Goal: Task Accomplishment & Management: Manage account settings

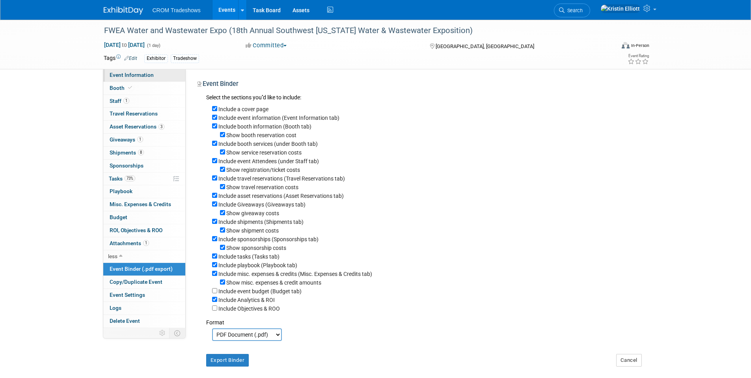
click at [142, 70] on link "Event Information" at bounding box center [144, 75] width 82 height 13
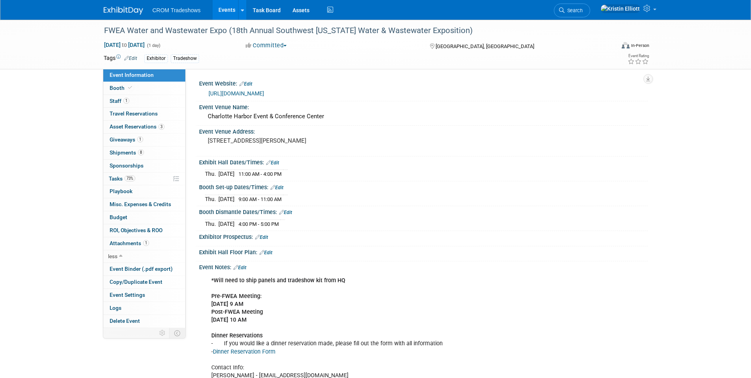
click at [224, 13] on link "Events" at bounding box center [226, 10] width 29 height 20
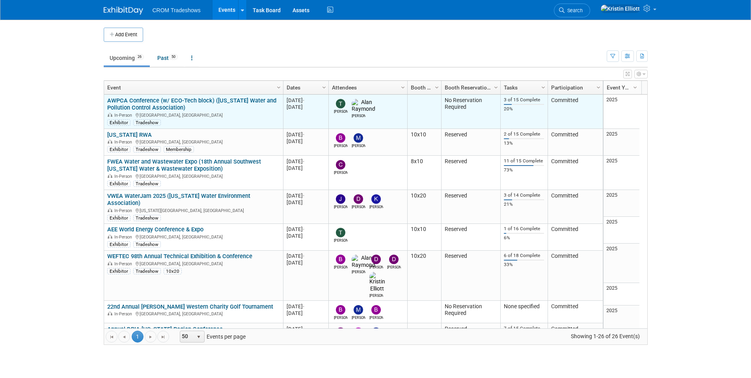
click at [148, 99] on link "AWPCA Conference (w/ ECO-Tech block) ([US_STATE] Water and Pollution Control As…" at bounding box center [191, 104] width 169 height 15
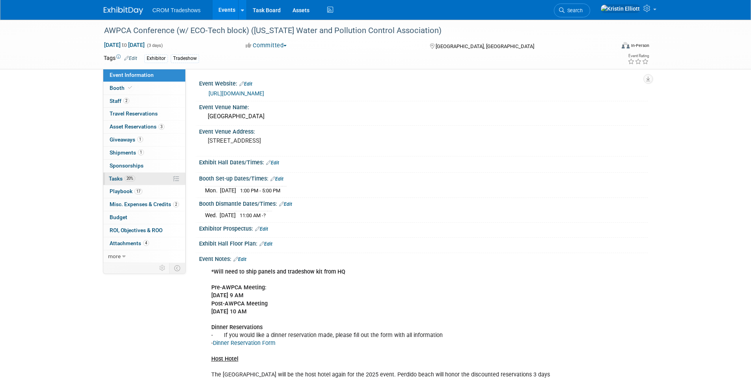
click at [136, 179] on link "20% Tasks 20%" at bounding box center [144, 179] width 82 height 13
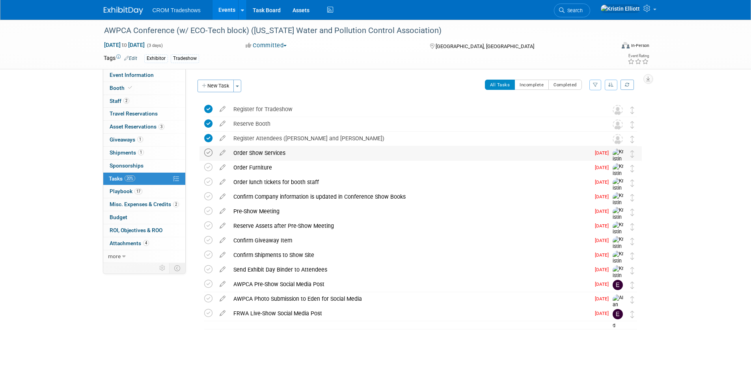
click at [210, 151] on icon at bounding box center [208, 153] width 8 height 8
click at [205, 171] on icon at bounding box center [208, 167] width 8 height 8
click at [206, 181] on icon at bounding box center [208, 182] width 8 height 8
click at [209, 198] on icon at bounding box center [208, 196] width 8 height 8
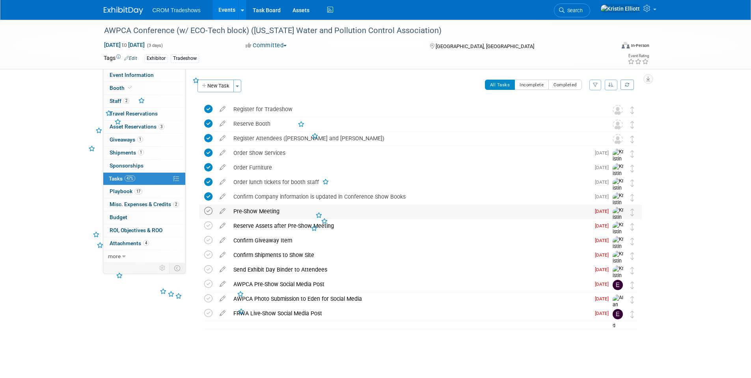
click at [205, 210] on icon at bounding box center [208, 211] width 8 height 8
click at [207, 229] on icon at bounding box center [208, 226] width 8 height 8
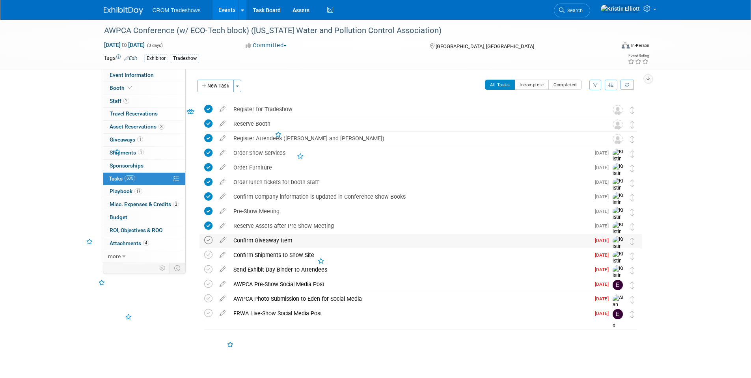
click at [207, 240] on icon at bounding box center [208, 240] width 8 height 8
click at [207, 261] on td at bounding box center [209, 263] width 11 height 30
click at [207, 256] on icon at bounding box center [208, 255] width 8 height 8
click at [208, 266] on icon at bounding box center [208, 269] width 8 height 8
click at [209, 284] on icon at bounding box center [208, 284] width 8 height 8
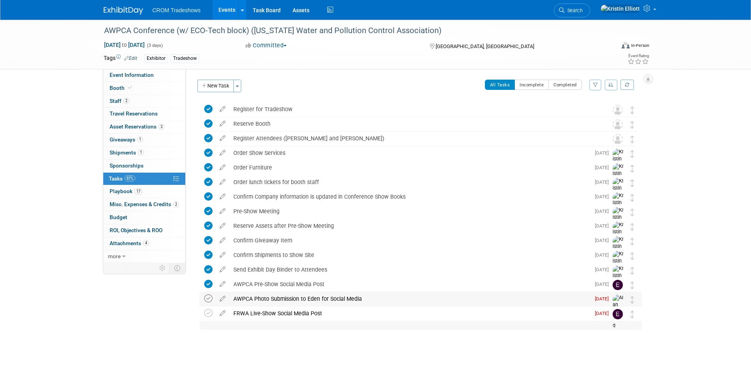
click at [209, 297] on icon at bounding box center [208, 298] width 8 height 8
drag, startPoint x: 209, startPoint y: 316, endPoint x: 215, endPoint y: 319, distance: 7.1
click at [209, 315] on icon at bounding box center [208, 313] width 8 height 8
click at [222, 9] on link "Events" at bounding box center [226, 10] width 29 height 20
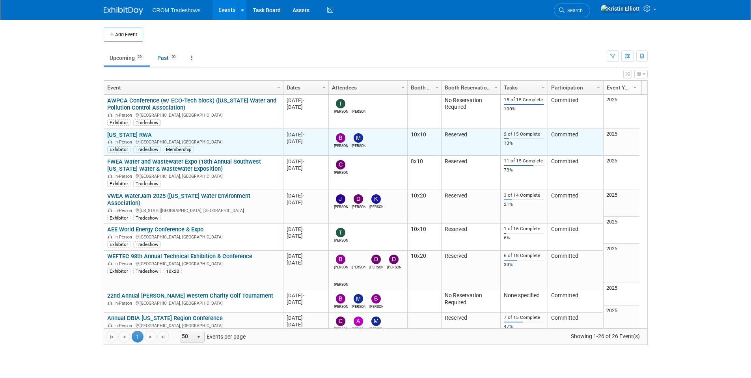
click at [133, 133] on link "[US_STATE] RWA" at bounding box center [129, 134] width 45 height 7
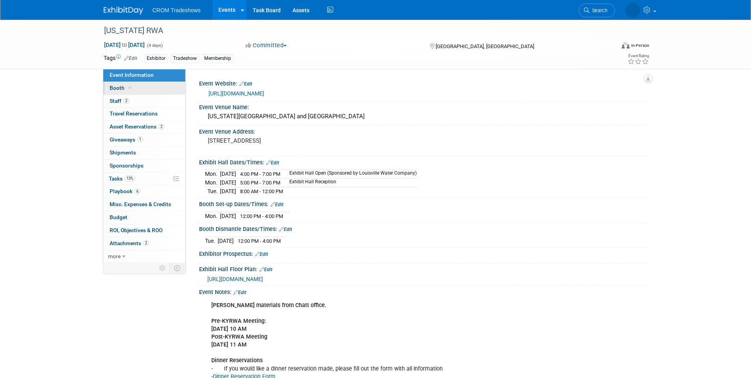
click at [140, 88] on link "Booth" at bounding box center [144, 88] width 82 height 13
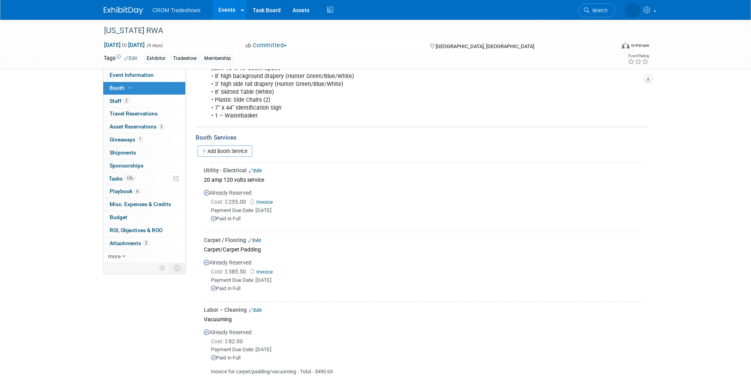
scroll to position [118, 0]
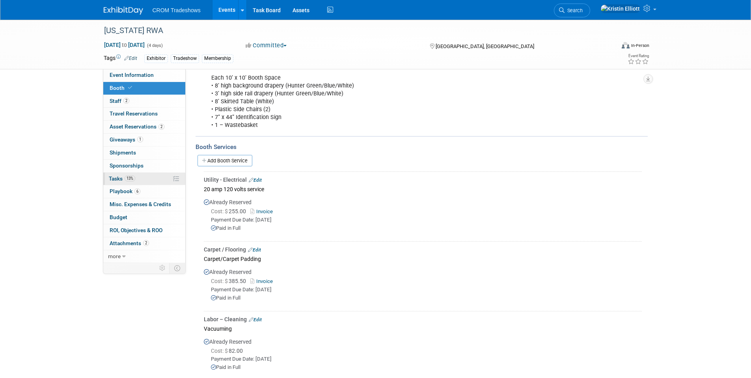
click at [139, 181] on link "13% Tasks 13%" at bounding box center [144, 179] width 82 height 13
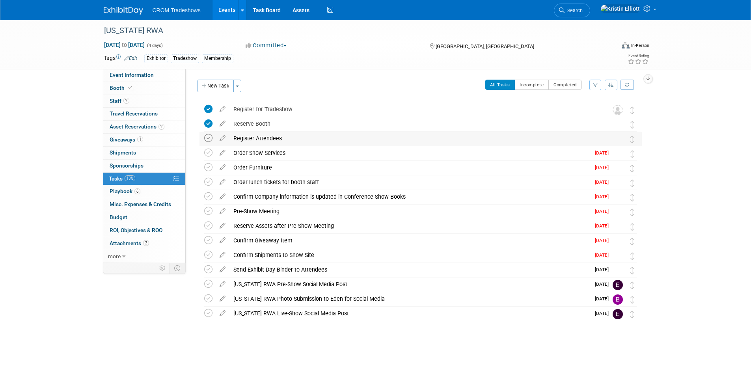
click at [208, 139] on icon at bounding box center [208, 138] width 8 height 8
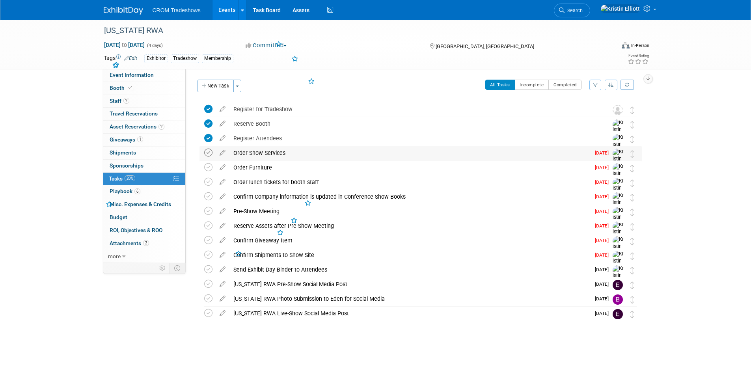
click at [208, 155] on icon at bounding box center [208, 153] width 8 height 8
click at [208, 165] on icon at bounding box center [208, 167] width 8 height 8
click at [252, 164] on div "Order Furniture" at bounding box center [409, 167] width 361 height 13
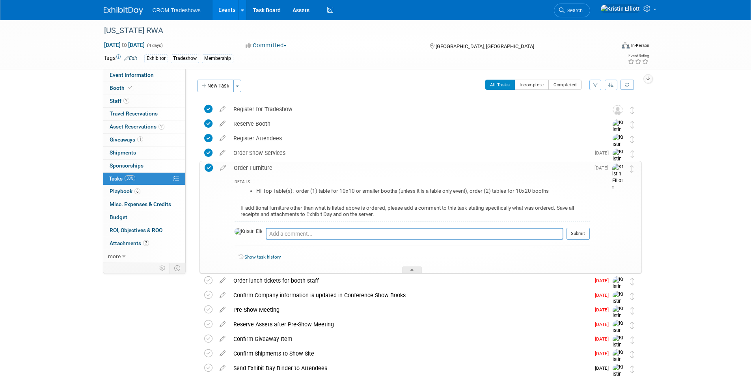
click at [251, 163] on div "Order Furniture" at bounding box center [410, 167] width 360 height 13
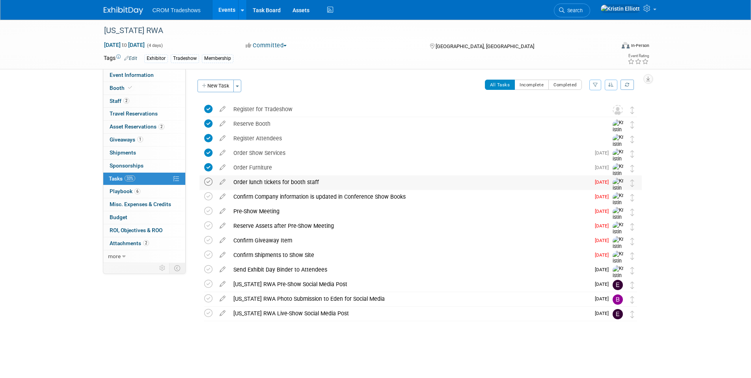
click at [207, 180] on icon at bounding box center [208, 182] width 8 height 8
click at [209, 198] on icon at bounding box center [208, 196] width 8 height 8
click at [210, 214] on icon at bounding box center [208, 211] width 8 height 8
click at [205, 228] on icon at bounding box center [208, 226] width 8 height 8
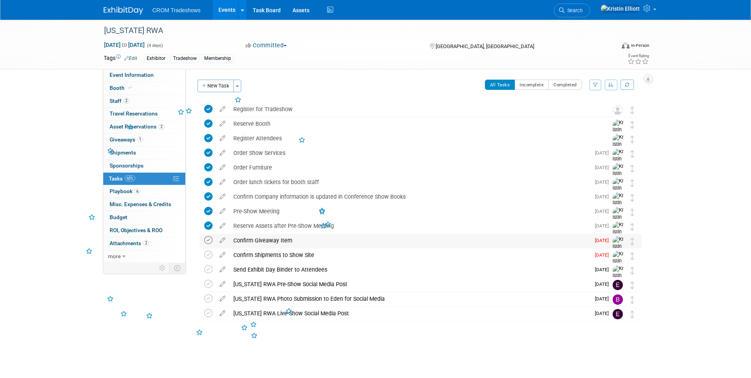
click at [205, 240] on icon at bounding box center [208, 240] width 8 height 8
click at [209, 253] on icon at bounding box center [208, 255] width 8 height 8
click at [146, 66] on div "Tags Edit Exhibitor Tradeshow Membership Event Rating" at bounding box center [377, 60] width 558 height 14
click at [143, 75] on span "Event Information" at bounding box center [132, 75] width 44 height 6
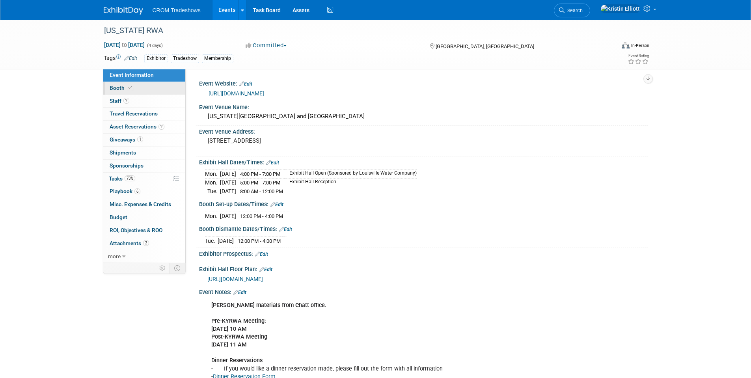
click at [123, 82] on link "Booth" at bounding box center [144, 88] width 82 height 13
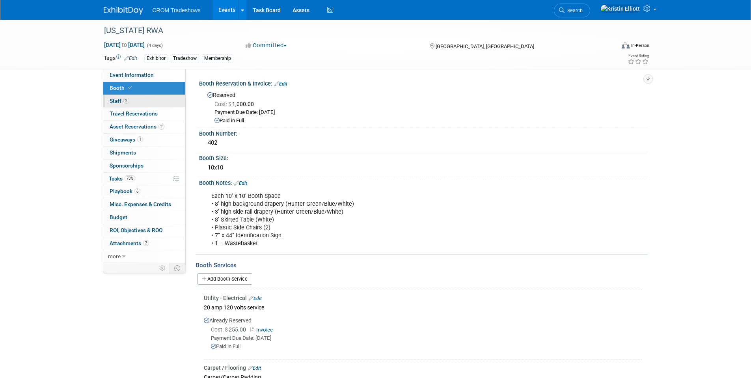
click at [120, 101] on span "Staff 2" at bounding box center [120, 101] width 20 height 6
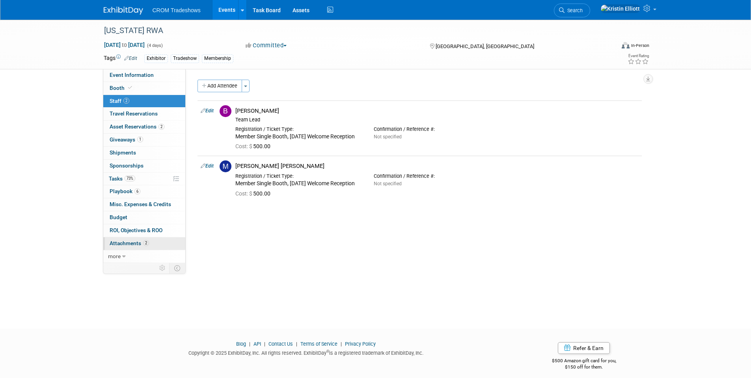
click at [141, 245] on span "Attachments 2" at bounding box center [129, 243] width 39 height 6
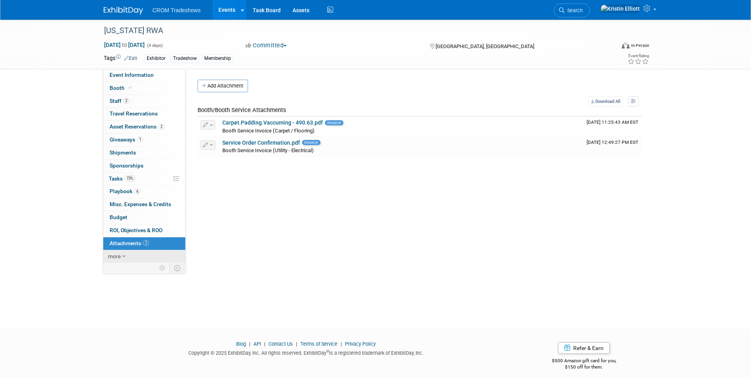
click at [131, 255] on link "more" at bounding box center [144, 256] width 82 height 13
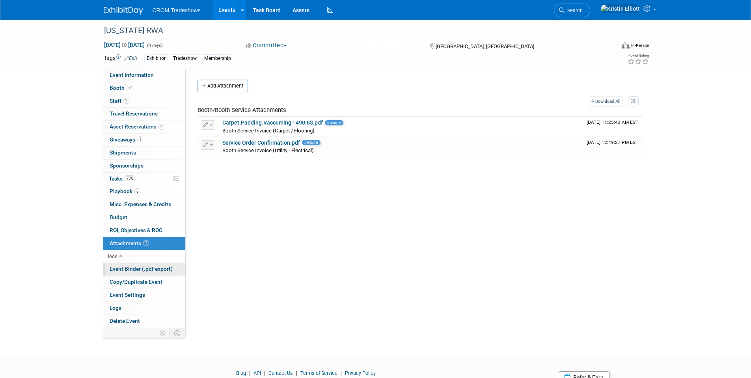
click at [145, 271] on span "Event Binder (.pdf export)" at bounding box center [141, 269] width 63 height 6
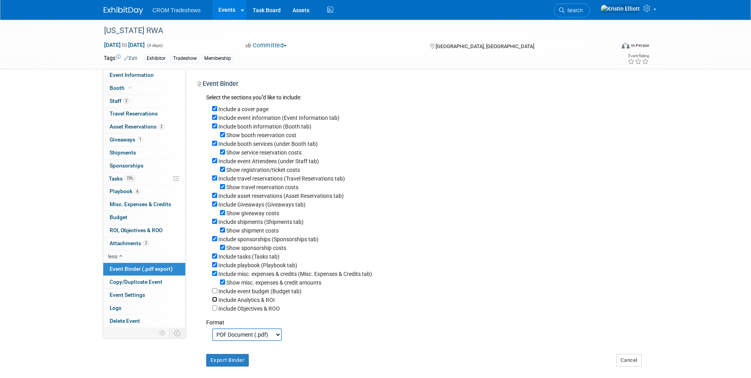
click at [215, 302] on input "Include Analytics & ROI" at bounding box center [214, 299] width 5 height 5
checkbox input "true"
click at [237, 367] on button "Export Binder" at bounding box center [227, 360] width 43 height 13
click at [715, 233] on div "Kentucky RWA Aug 17, 2025 to Aug 20, 2025 (4 days) Aug 17, 2025 to Aug 20, 2025…" at bounding box center [375, 204] width 751 height 369
click at [139, 179] on link "73% Tasks 73%" at bounding box center [144, 179] width 82 height 13
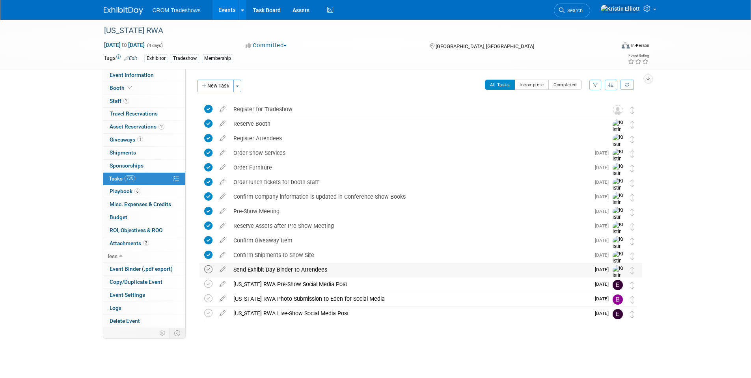
click at [207, 271] on icon at bounding box center [208, 269] width 8 height 8
click at [226, 7] on link "Events" at bounding box center [226, 10] width 29 height 20
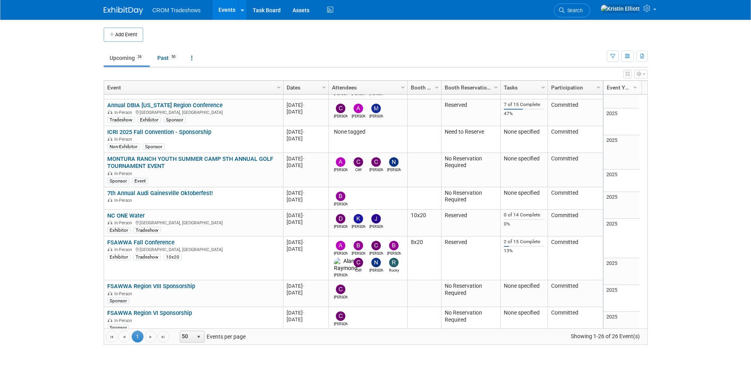
scroll to position [129, 0]
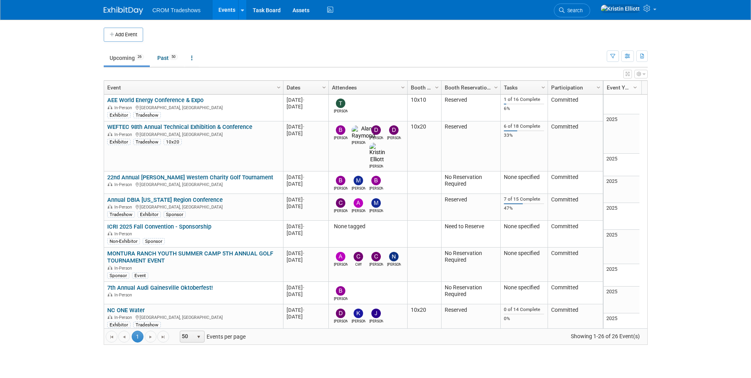
click at [169, 123] on link "WEFTEC 98th Annual Technical Exhibition & Conference" at bounding box center [179, 126] width 145 height 7
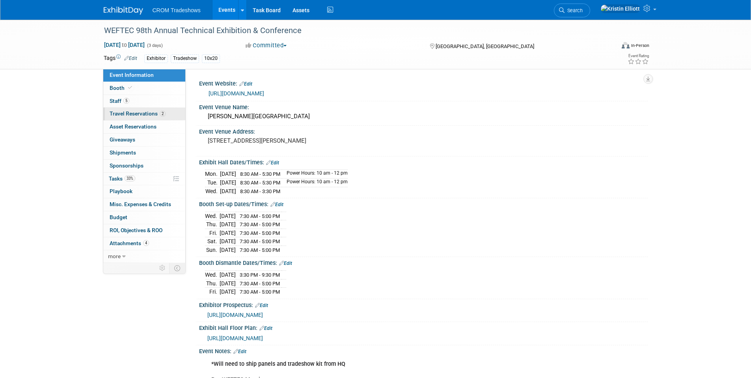
click at [136, 114] on span "Travel Reservations 2" at bounding box center [138, 113] width 56 height 6
